Goal: Task Accomplishment & Management: Manage account settings

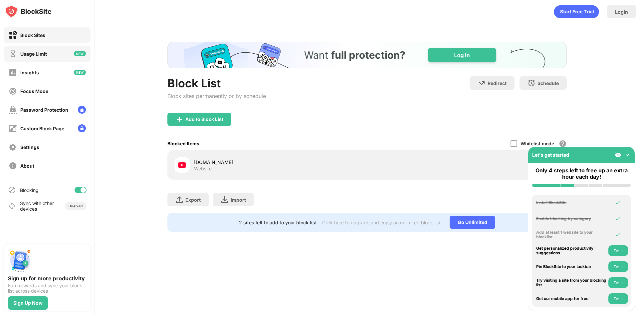
click at [78, 54] on img at bounding box center [80, 53] width 12 height 5
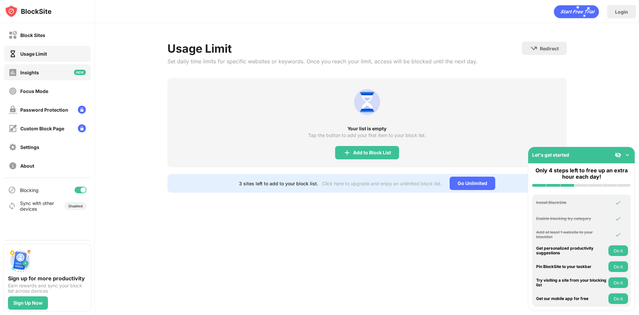
click at [61, 73] on div "Insights" at bounding box center [47, 72] width 87 height 16
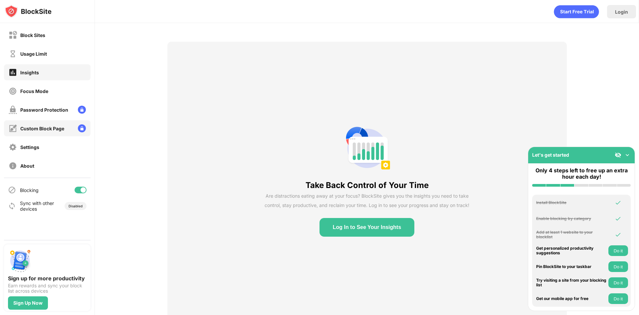
click at [58, 132] on div "Custom Block Page" at bounding box center [37, 128] width 56 height 8
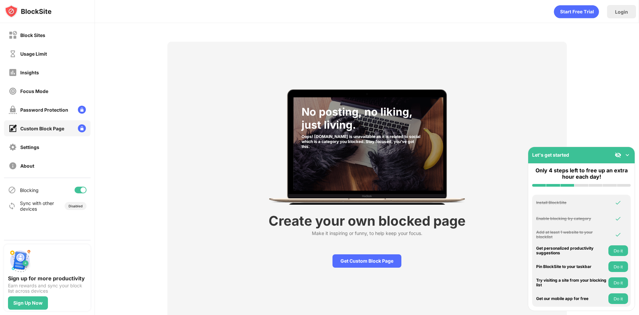
scroll to position [23, 0]
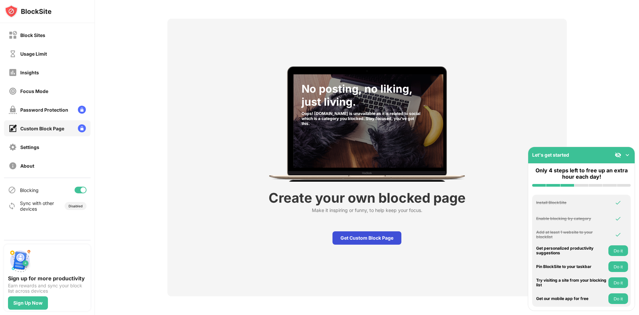
click at [354, 236] on div "Get Custom Block Page" at bounding box center [367, 237] width 69 height 13
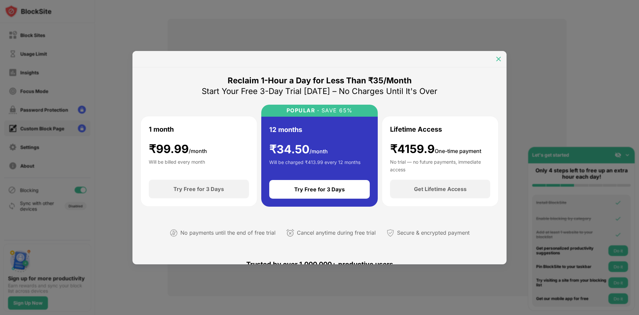
click at [496, 59] on img at bounding box center [498, 59] width 7 height 7
